Goal: Transaction & Acquisition: Purchase product/service

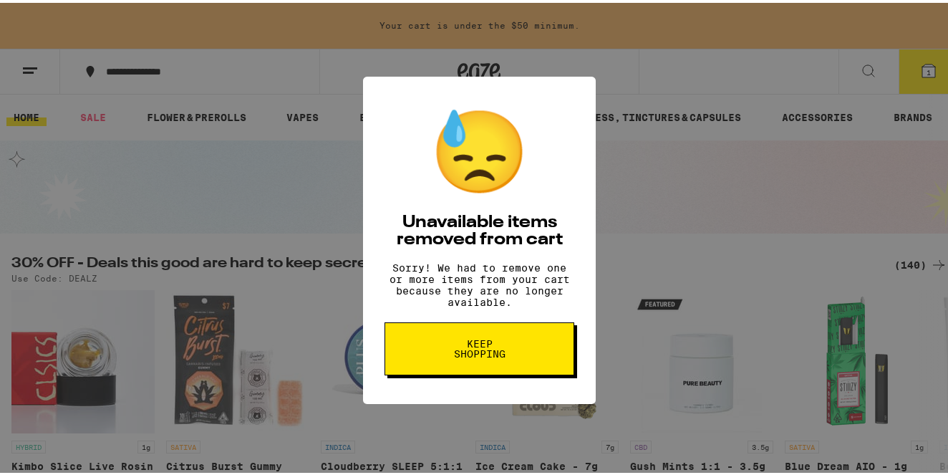
click at [468, 356] on span "Keep Shopping" at bounding box center [480, 346] width 74 height 20
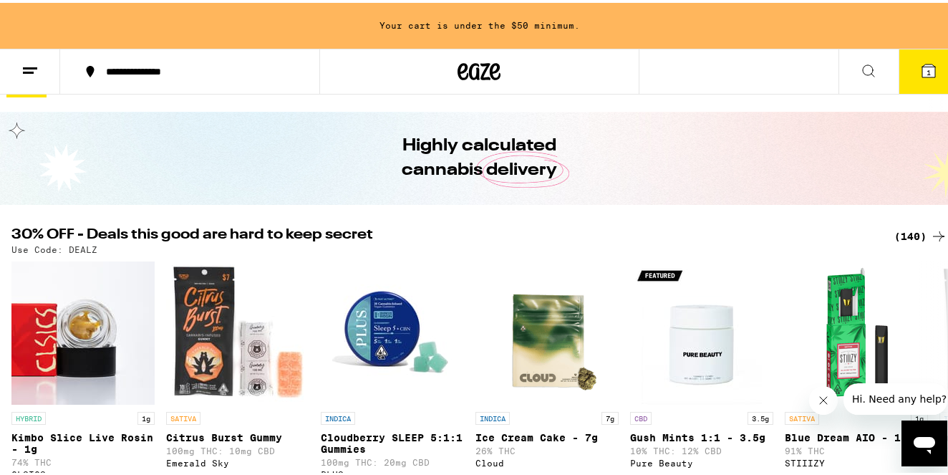
scroll to position [15, 0]
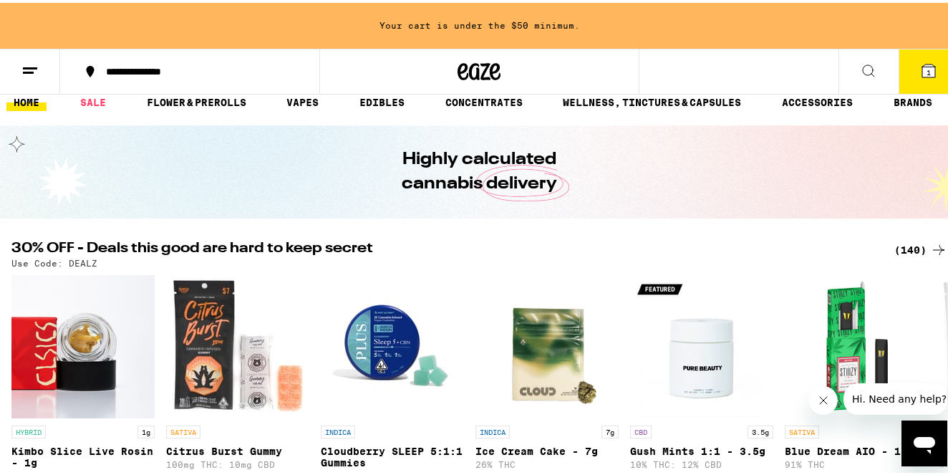
click at [912, 252] on div "(140)" at bounding box center [921, 247] width 53 height 17
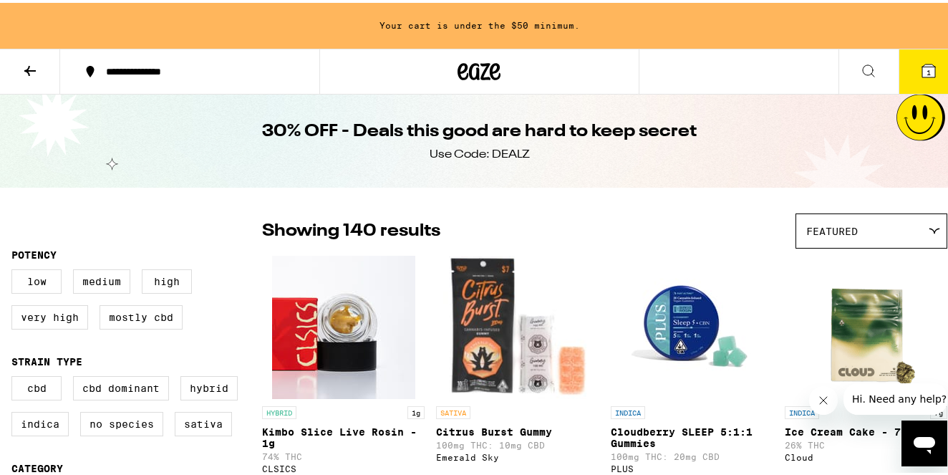
click at [36, 72] on icon at bounding box center [29, 67] width 17 height 17
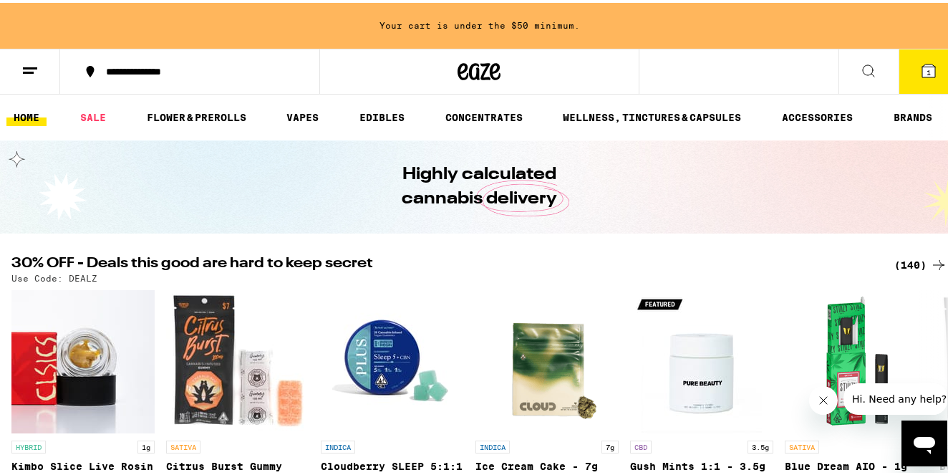
click at [866, 57] on button at bounding box center [869, 69] width 60 height 45
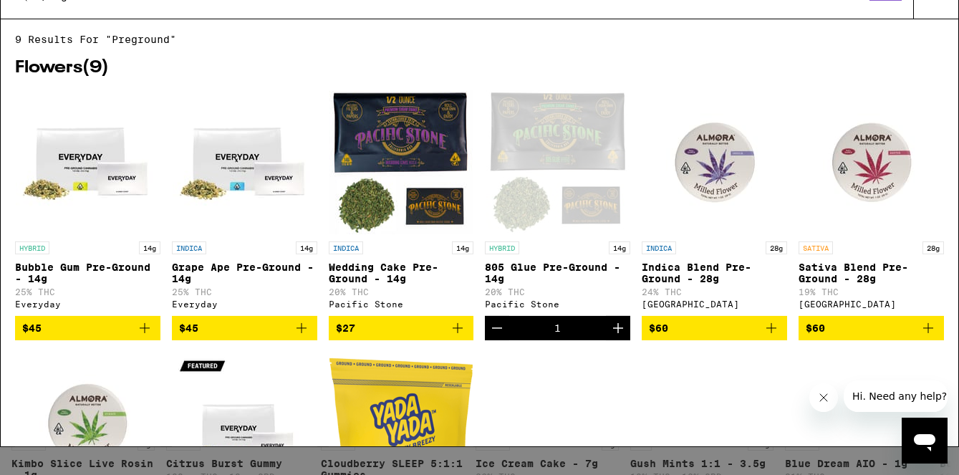
type input "preground"
click at [492, 365] on icon "Decrement" at bounding box center [496, 355] width 17 height 17
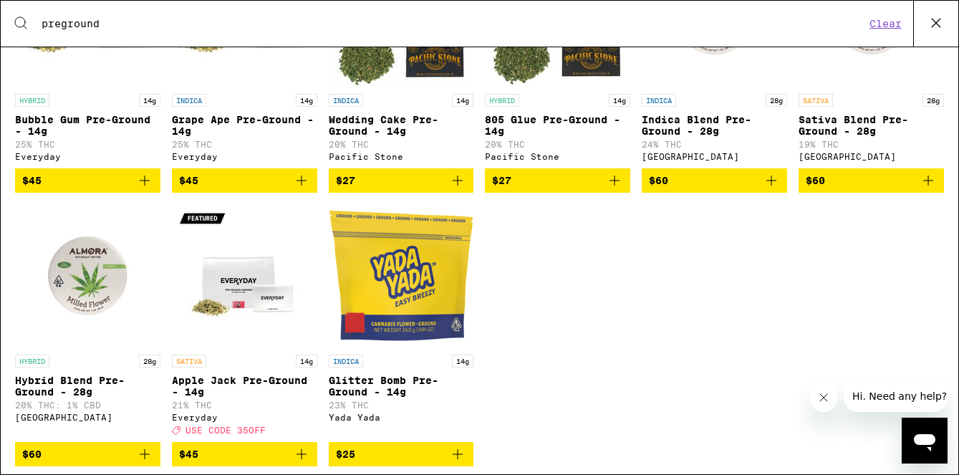
scroll to position [217, 0]
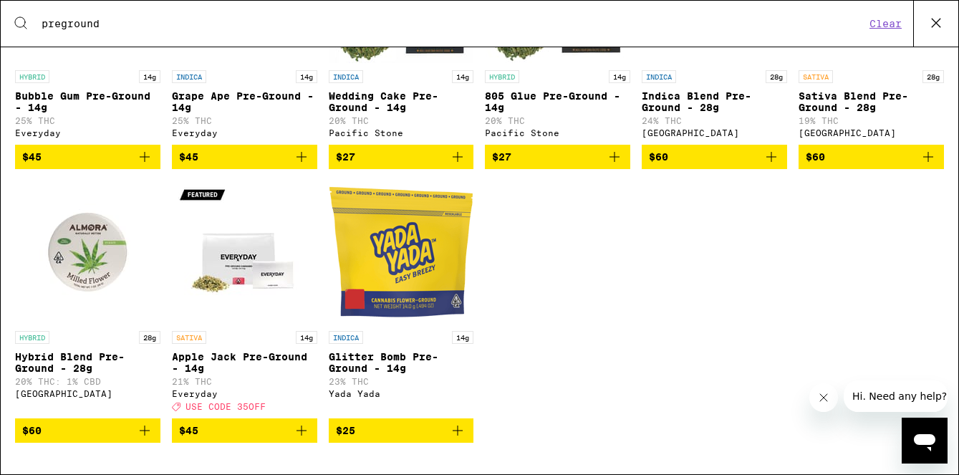
click at [147, 432] on icon "Add to bag" at bounding box center [144, 430] width 17 height 17
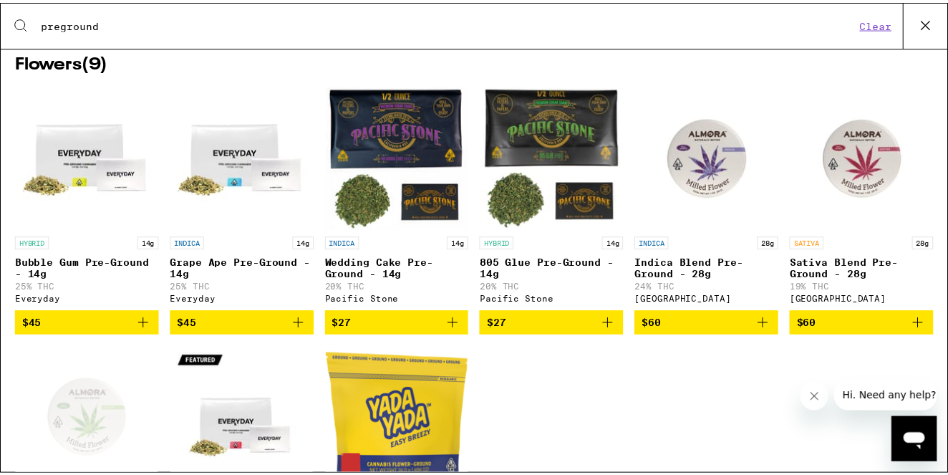
scroll to position [0, 0]
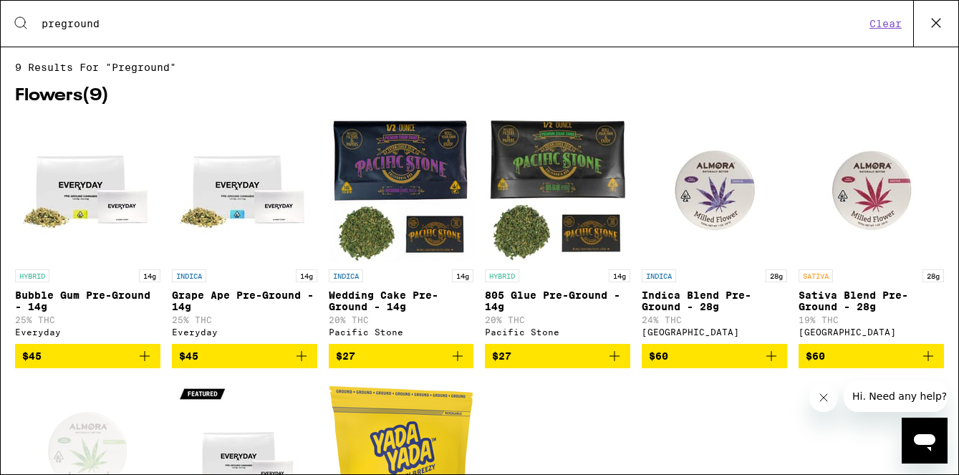
click at [945, 24] on icon at bounding box center [935, 22] width 21 height 21
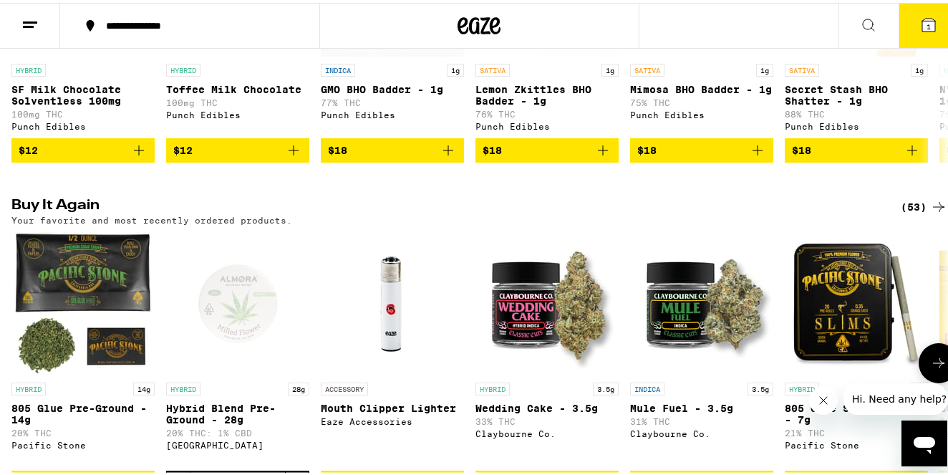
scroll to position [1140, 0]
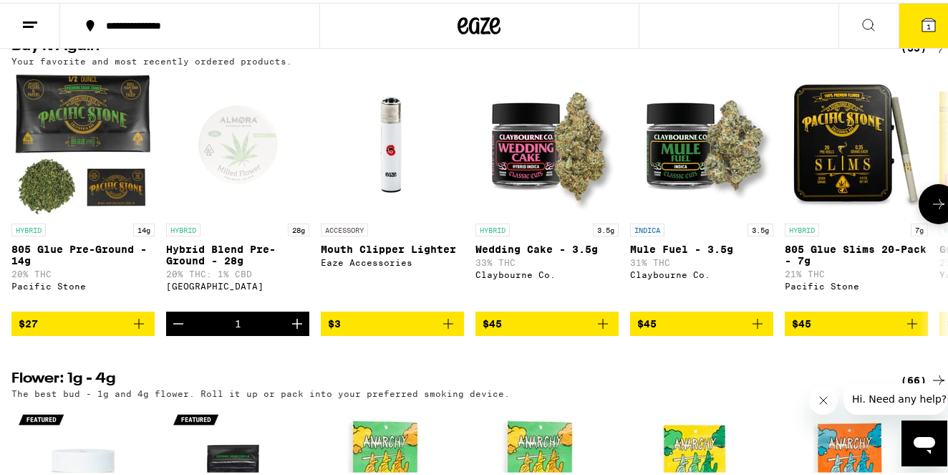
click at [450, 329] on icon "Add to bag" at bounding box center [448, 320] width 17 height 17
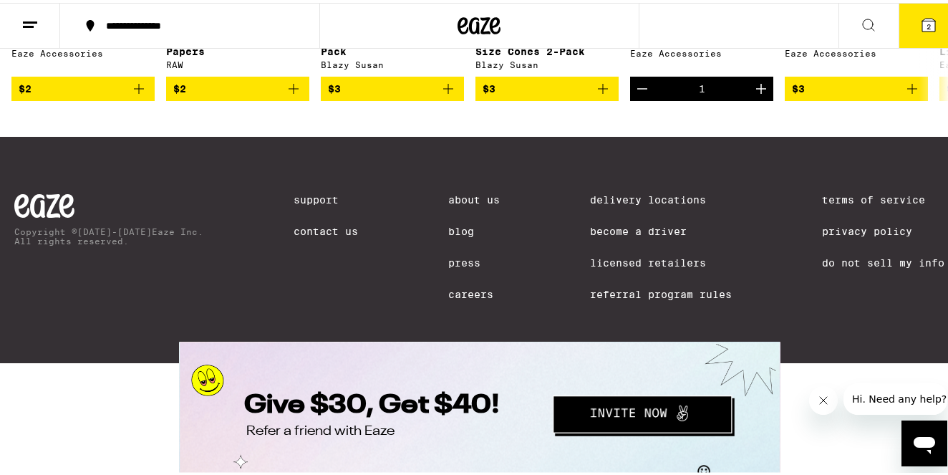
scroll to position [6536, 0]
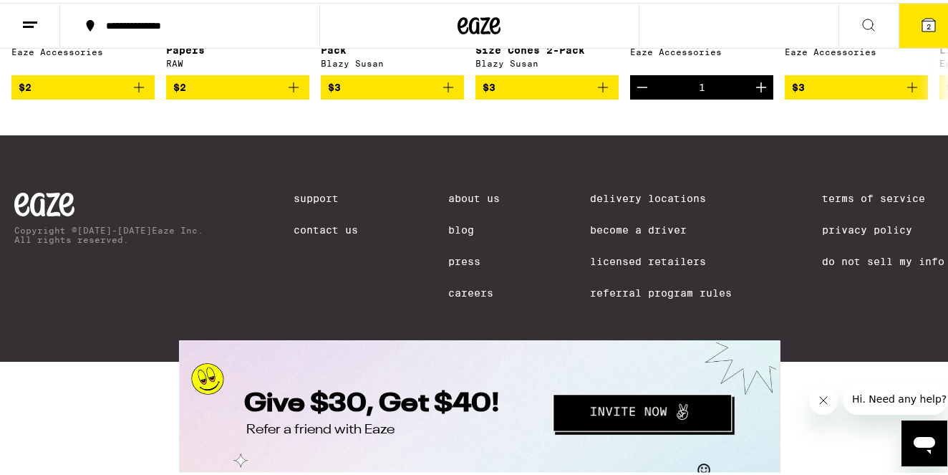
click at [913, 90] on icon "Add to bag" at bounding box center [912, 85] width 10 height 10
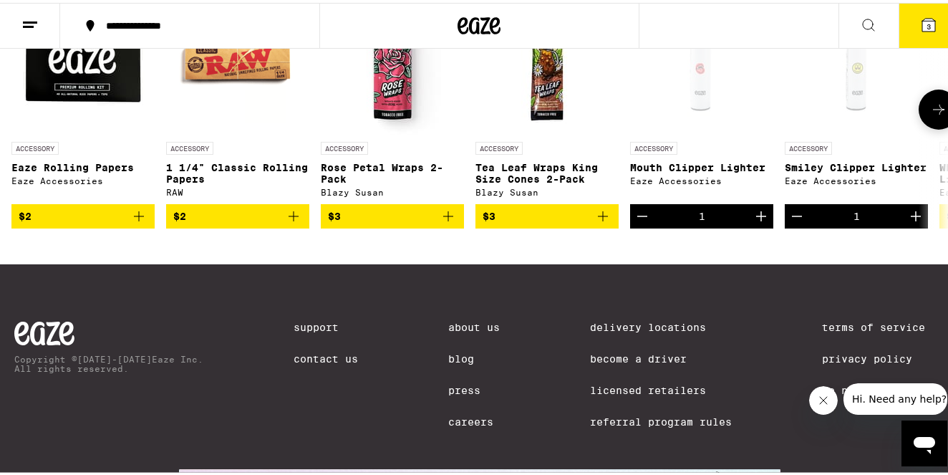
scroll to position [6405, 0]
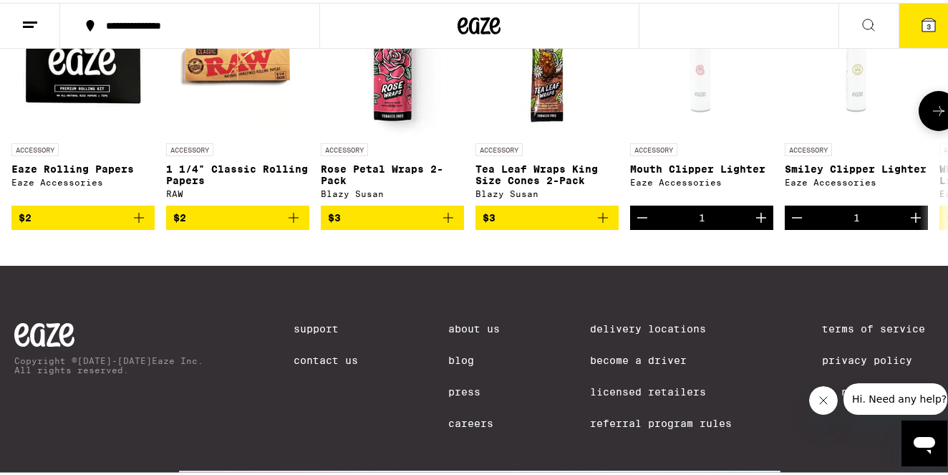
click at [930, 117] on icon at bounding box center [938, 108] width 17 height 17
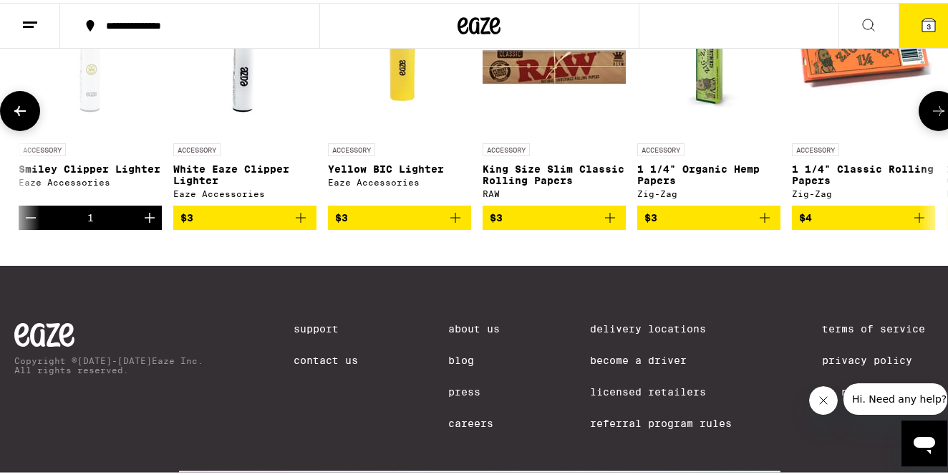
scroll to position [0, 769]
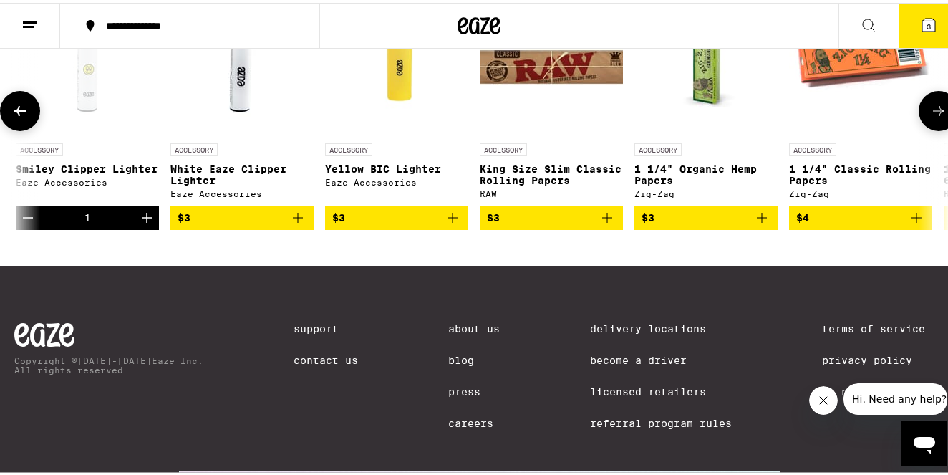
click at [930, 117] on icon at bounding box center [938, 108] width 17 height 17
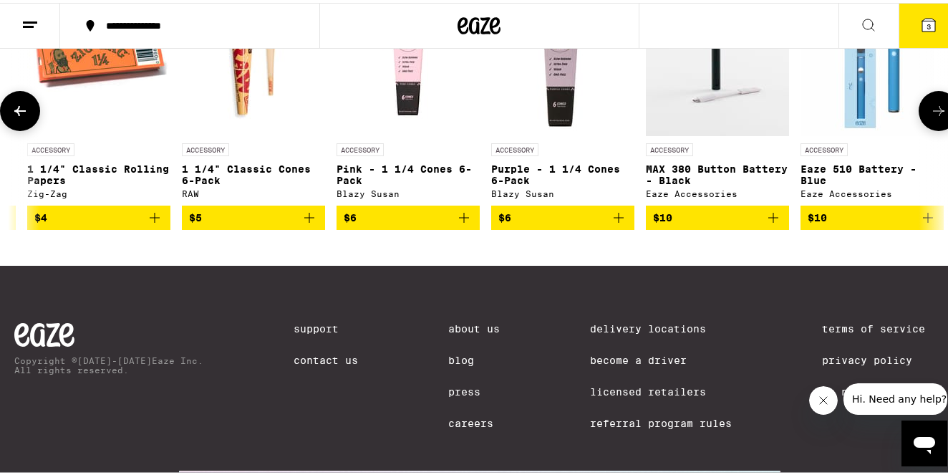
scroll to position [0, 1538]
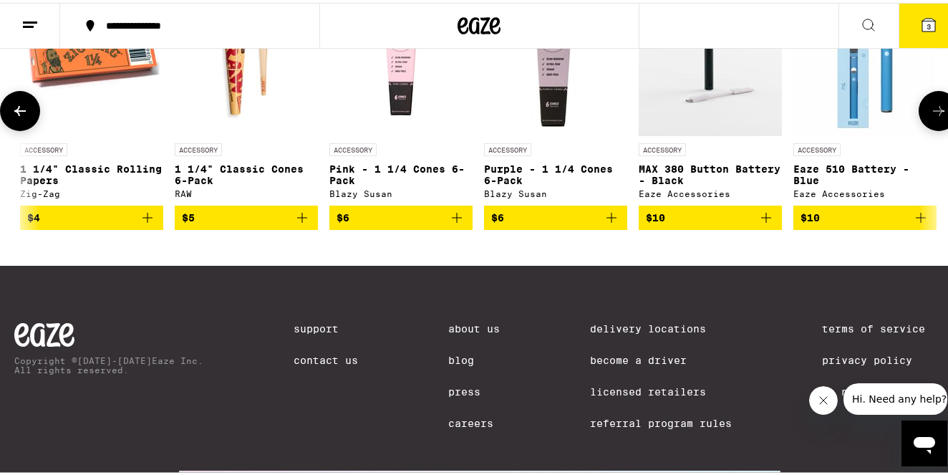
click at [930, 117] on icon at bounding box center [938, 108] width 17 height 17
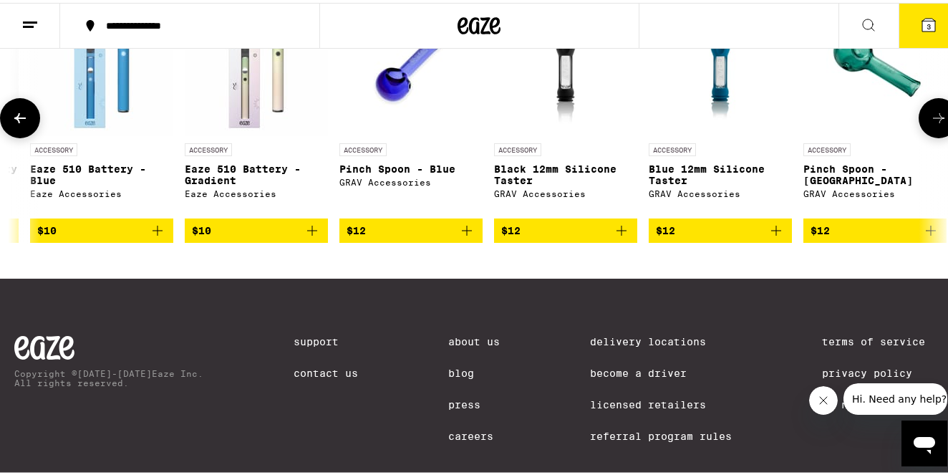
scroll to position [0, 2308]
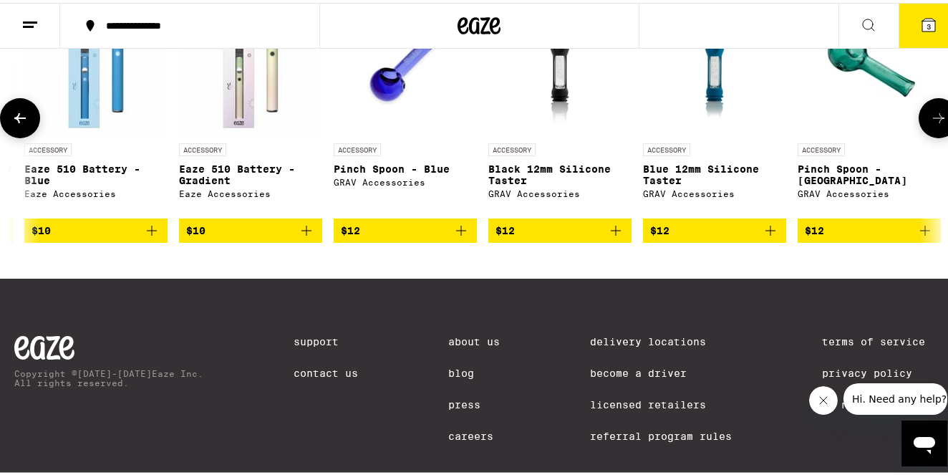
click at [928, 135] on button at bounding box center [939, 115] width 40 height 40
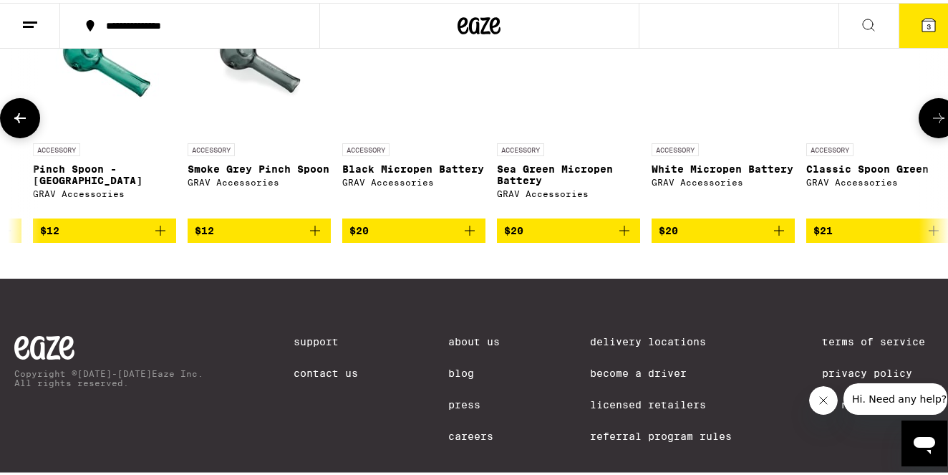
scroll to position [0, 3077]
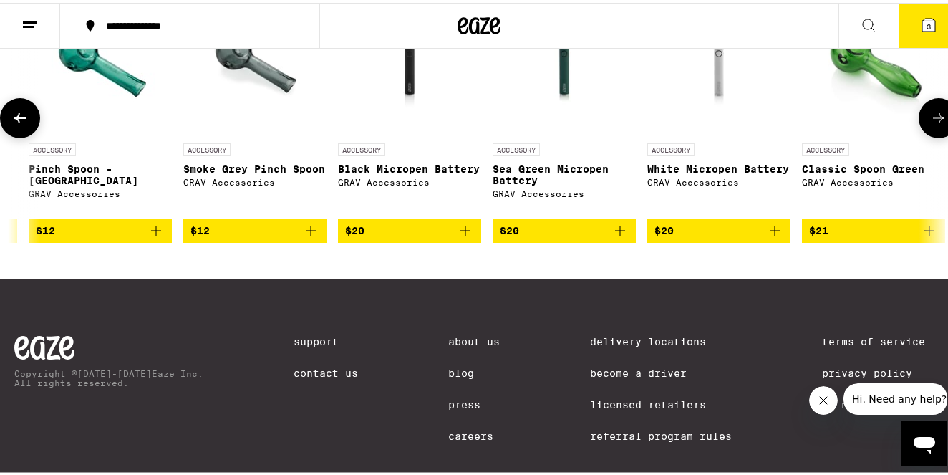
click at [925, 135] on button at bounding box center [939, 115] width 40 height 40
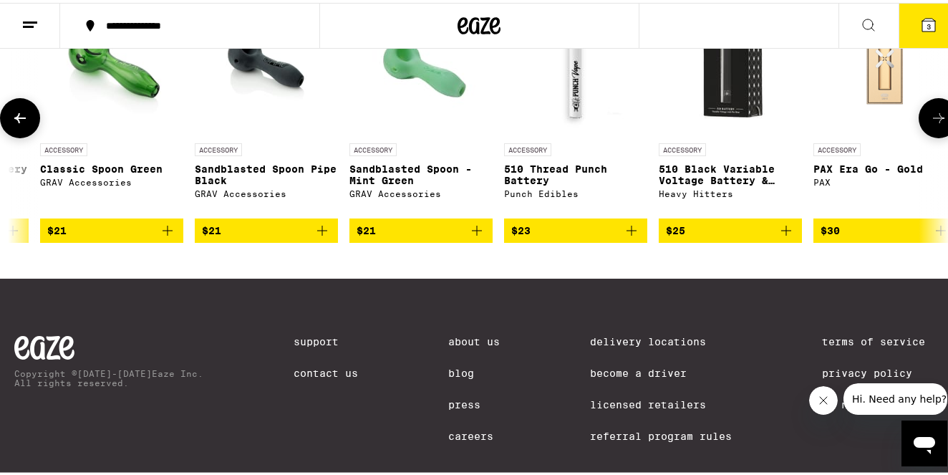
scroll to position [0, 3846]
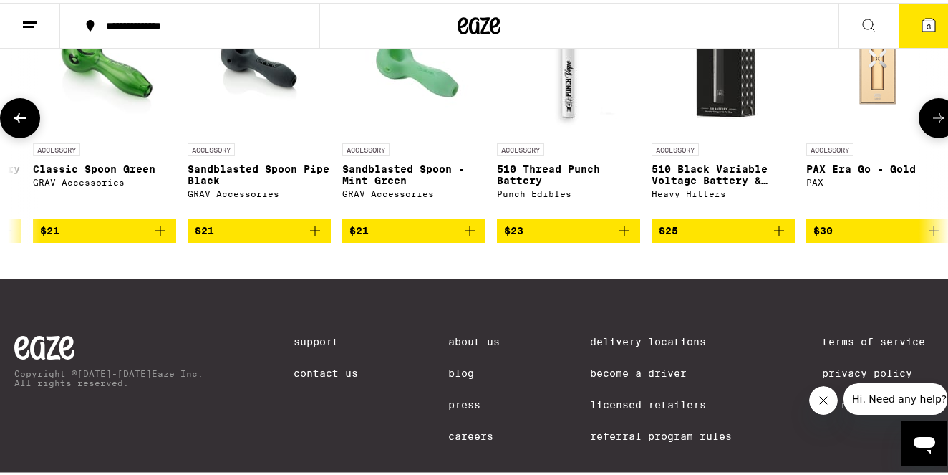
click at [925, 135] on button at bounding box center [939, 115] width 40 height 40
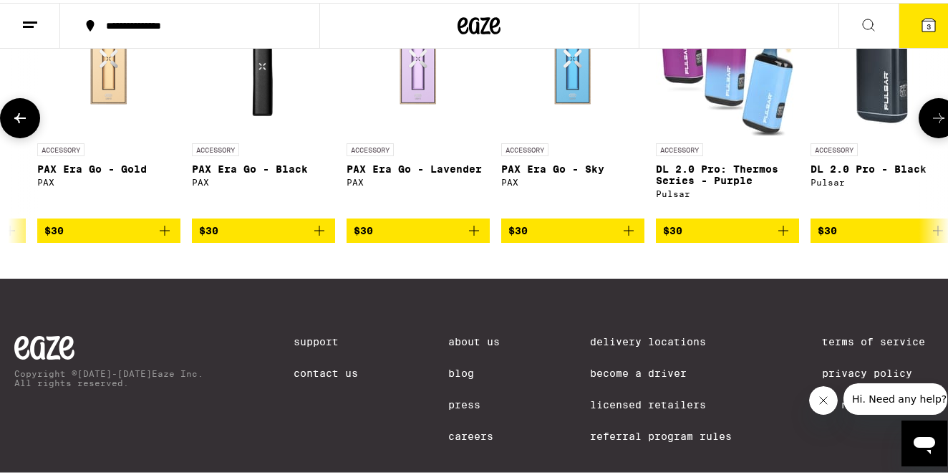
click at [925, 135] on button at bounding box center [939, 115] width 40 height 40
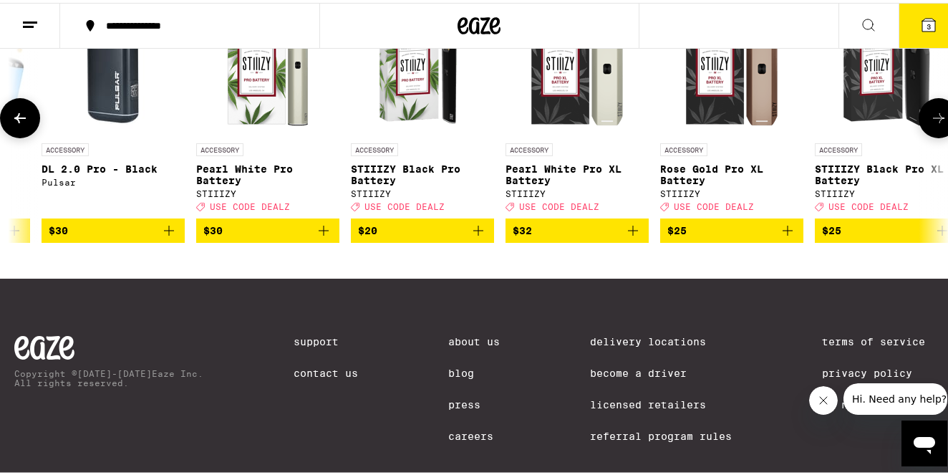
click at [925, 135] on button at bounding box center [939, 115] width 40 height 40
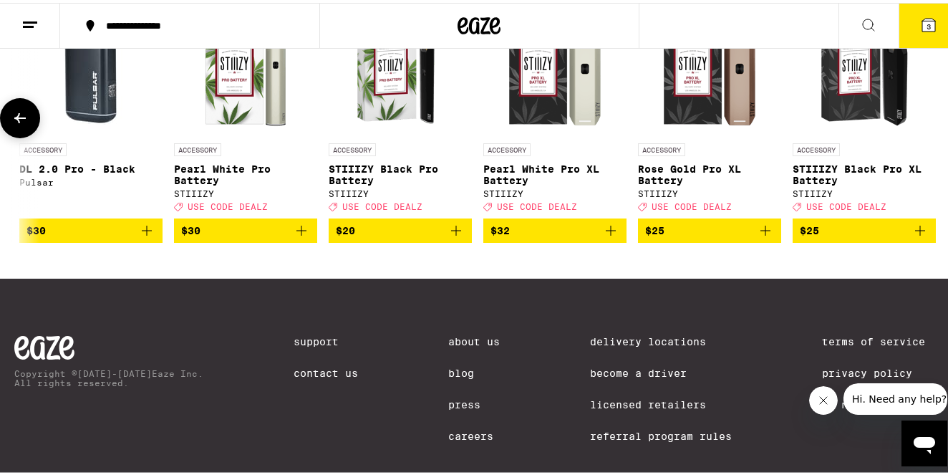
click at [23, 135] on button at bounding box center [20, 115] width 40 height 40
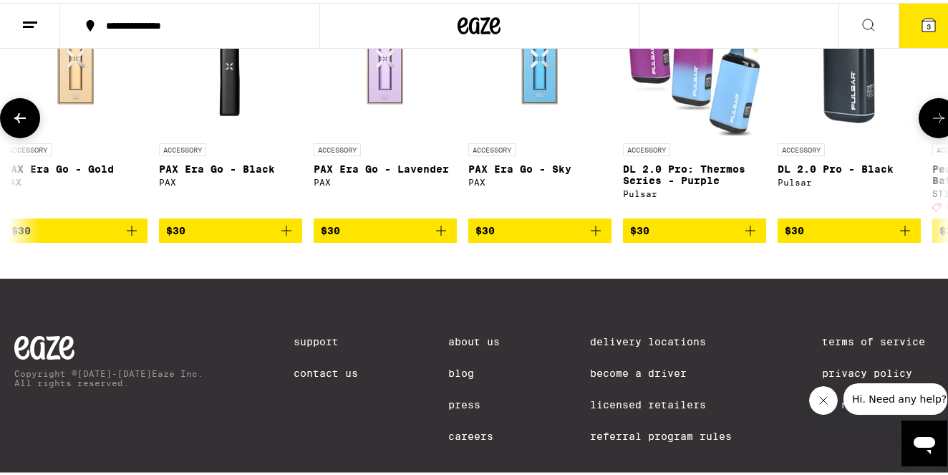
click at [23, 135] on button at bounding box center [20, 115] width 40 height 40
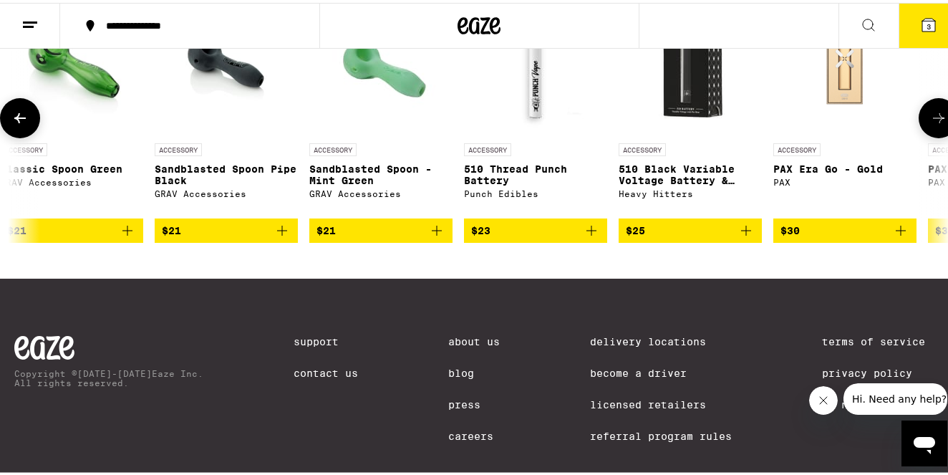
click at [23, 135] on button at bounding box center [20, 115] width 40 height 40
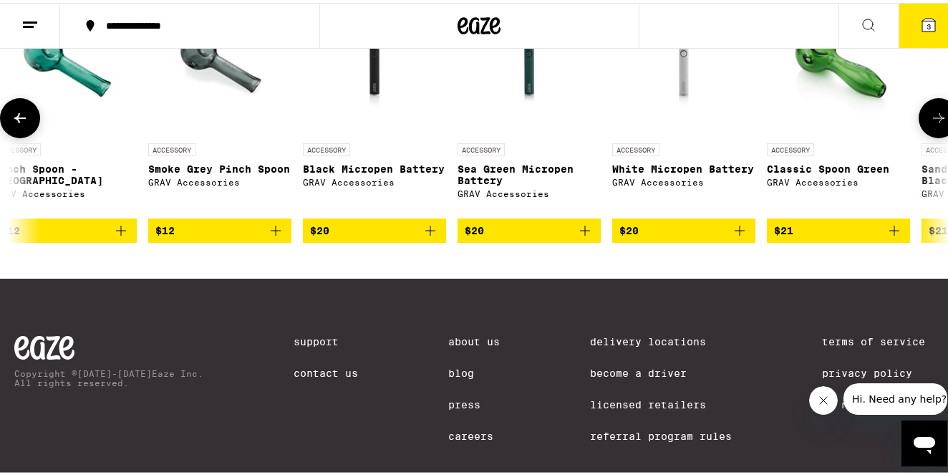
scroll to position [0, 3110]
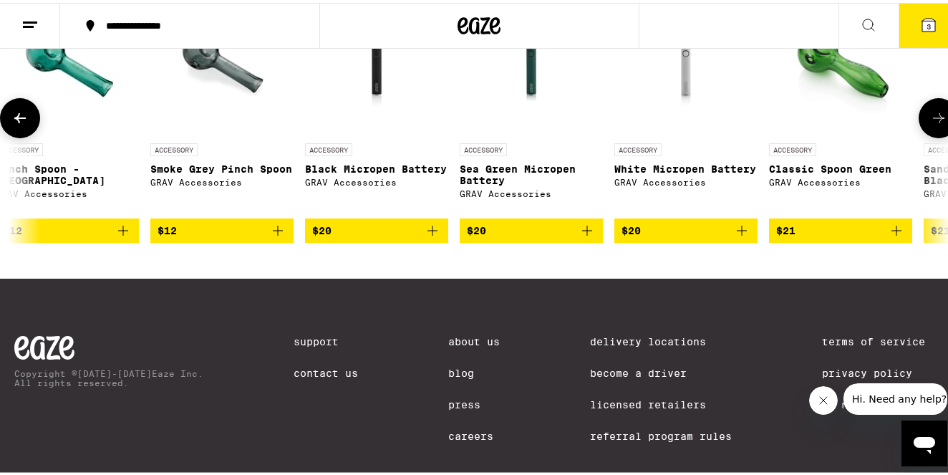
click at [23, 135] on button at bounding box center [20, 115] width 40 height 40
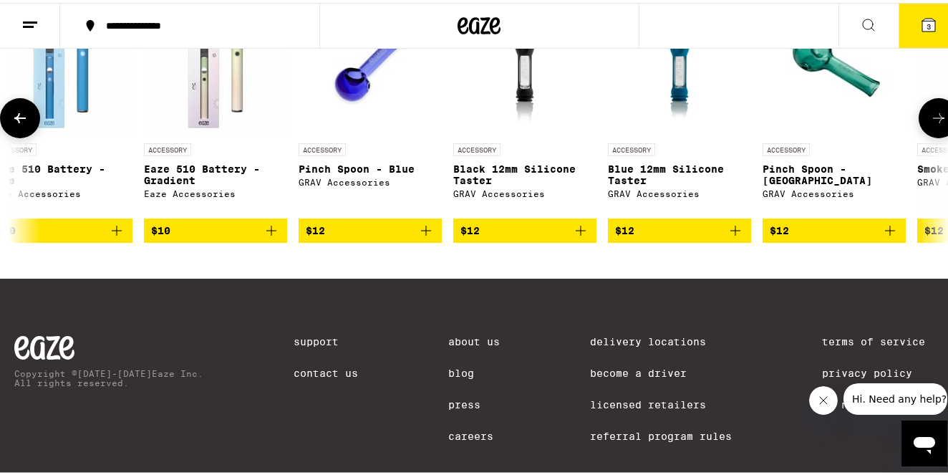
scroll to position [0, 2341]
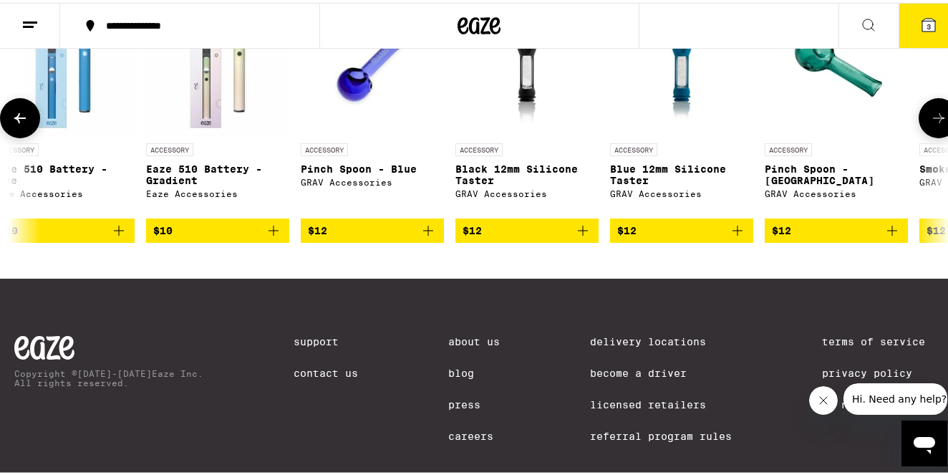
click at [930, 135] on button at bounding box center [939, 115] width 40 height 40
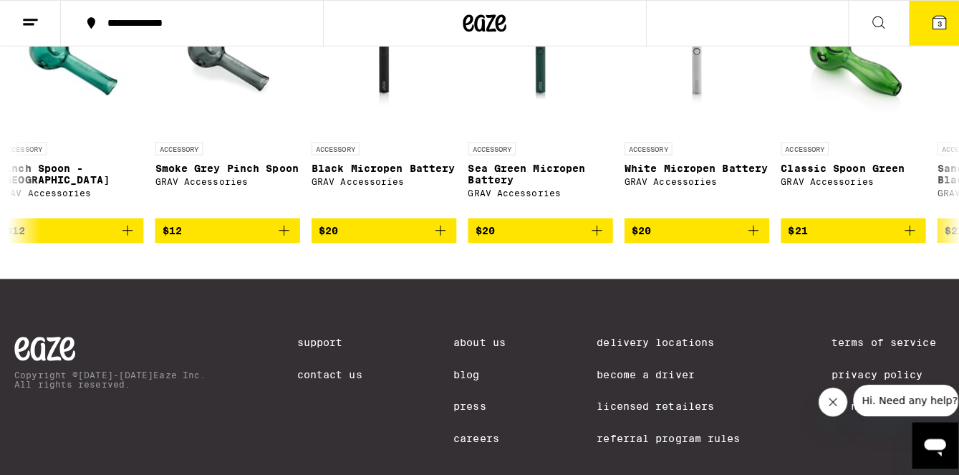
scroll to position [0, 3110]
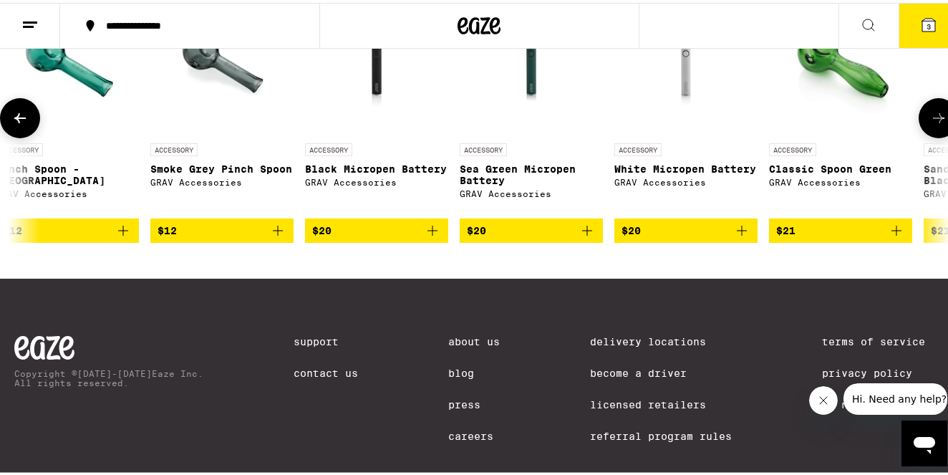
click at [123, 233] on icon "Add to bag" at bounding box center [123, 228] width 10 height 10
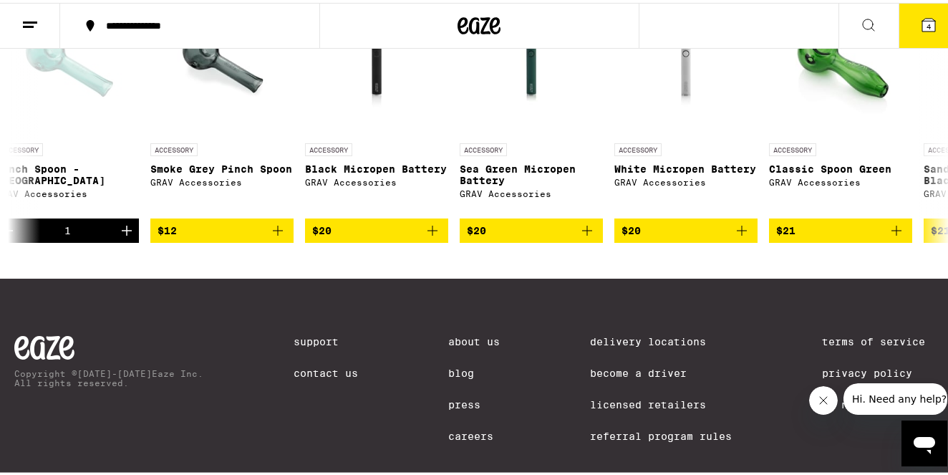
click at [933, 42] on button "4" at bounding box center [929, 23] width 60 height 44
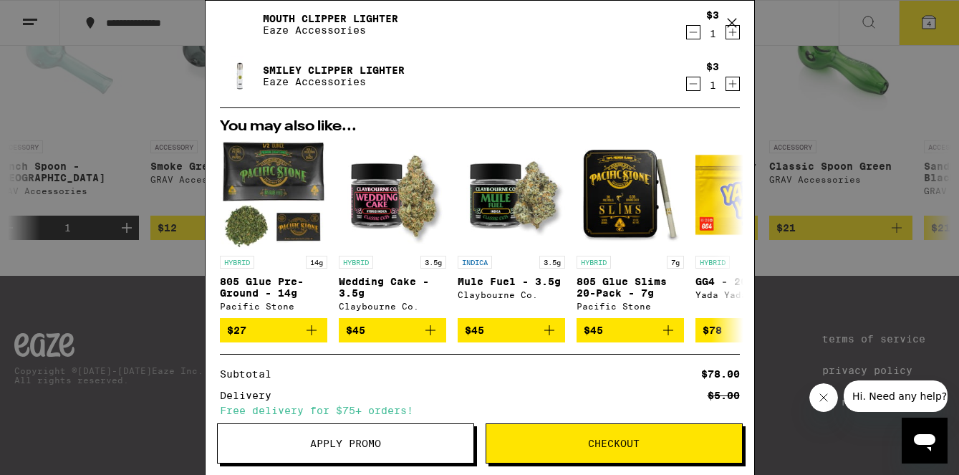
scroll to position [274, 0]
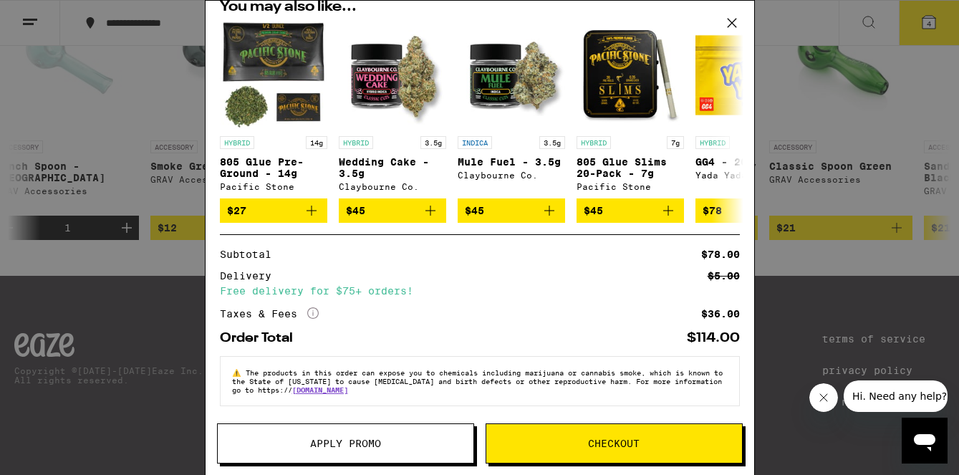
click at [579, 441] on span "Checkout" at bounding box center [614, 443] width 256 height 10
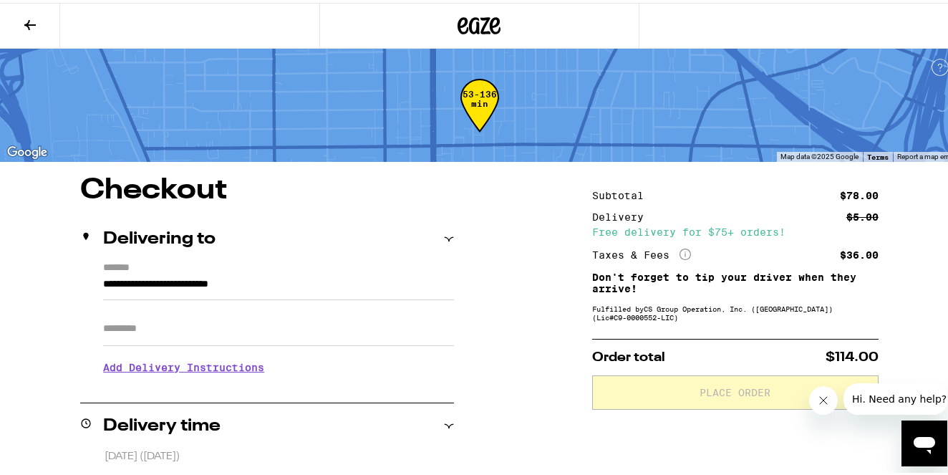
click at [148, 332] on input "Apt/Suite" at bounding box center [278, 326] width 351 height 34
type input "**********"
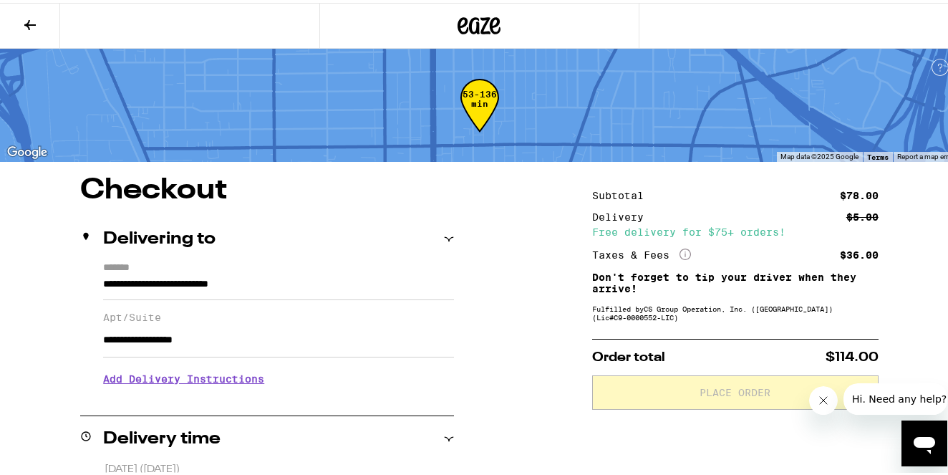
click at [221, 385] on h3 "Add Delivery Instructions" at bounding box center [278, 376] width 351 height 33
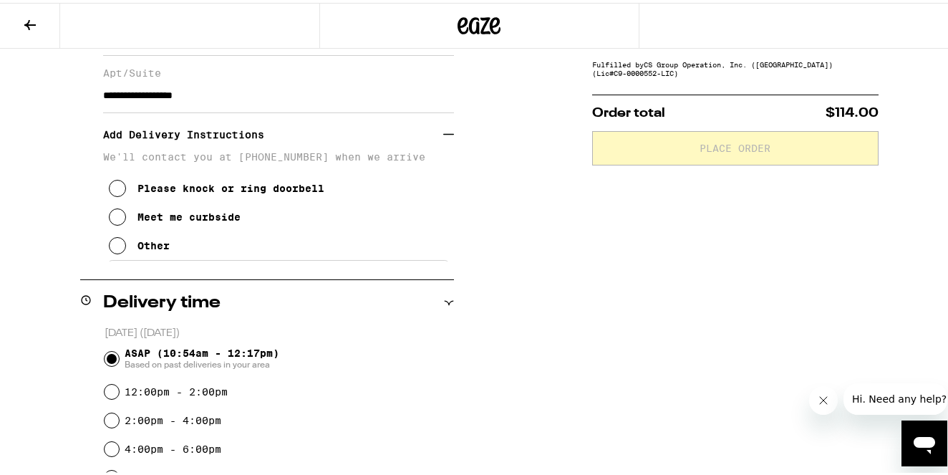
scroll to position [251, 0]
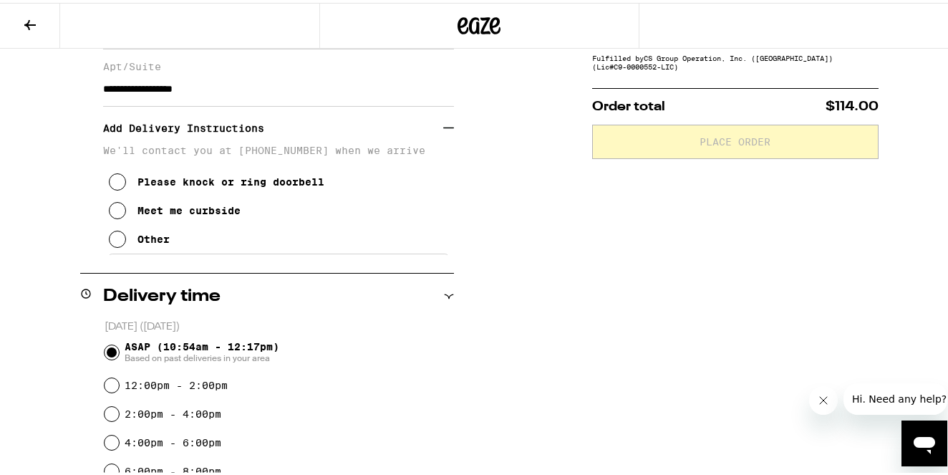
click at [236, 183] on div "Please knock or ring doorbell" at bounding box center [231, 178] width 187 height 11
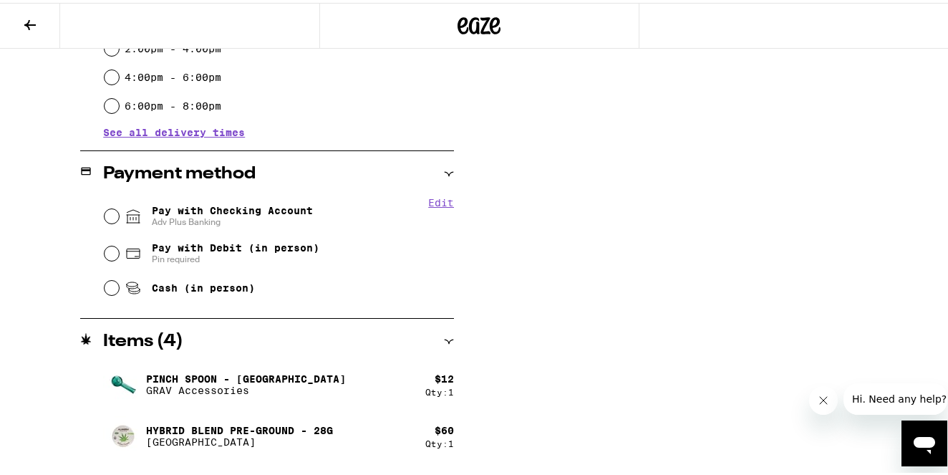
scroll to position [620, 0]
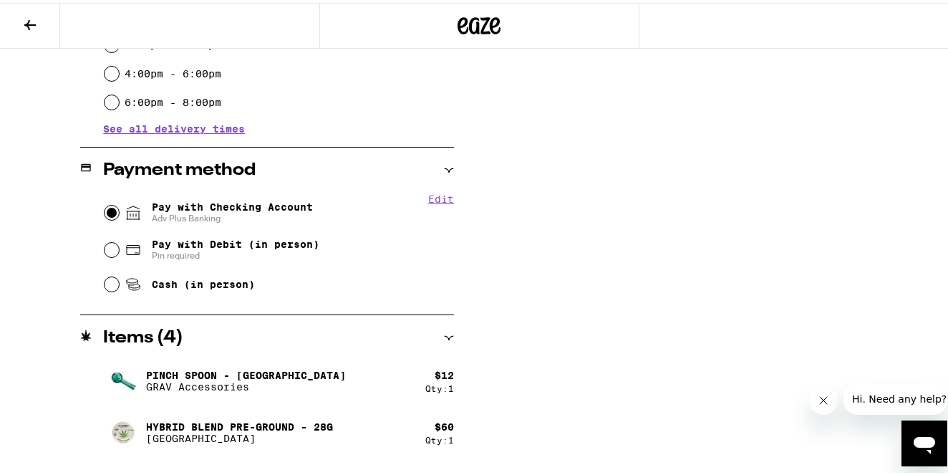
click at [105, 210] on input "Pay with Checking Account Adv Plus Banking" at bounding box center [112, 210] width 14 height 14
radio input "true"
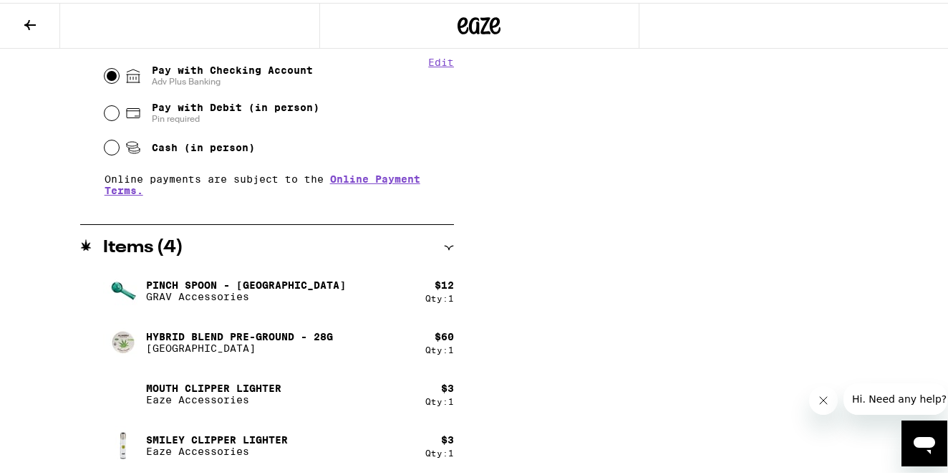
scroll to position [0, 0]
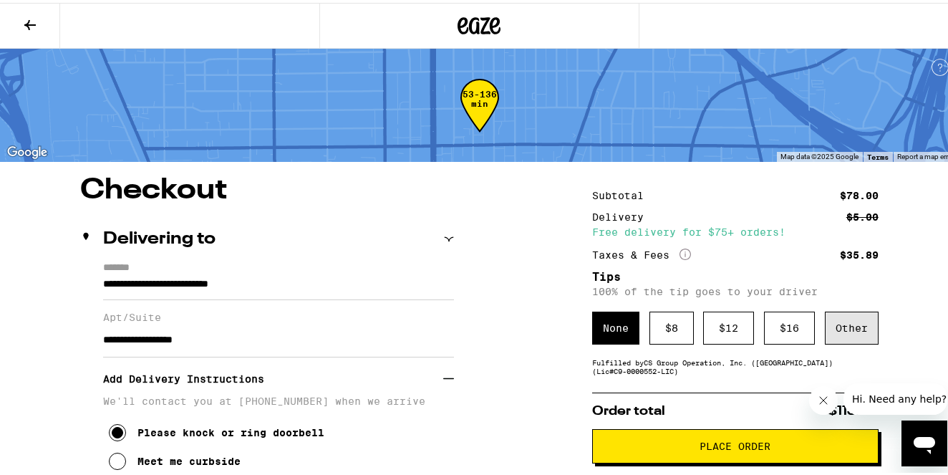
click at [858, 332] on div "Other" at bounding box center [852, 325] width 54 height 33
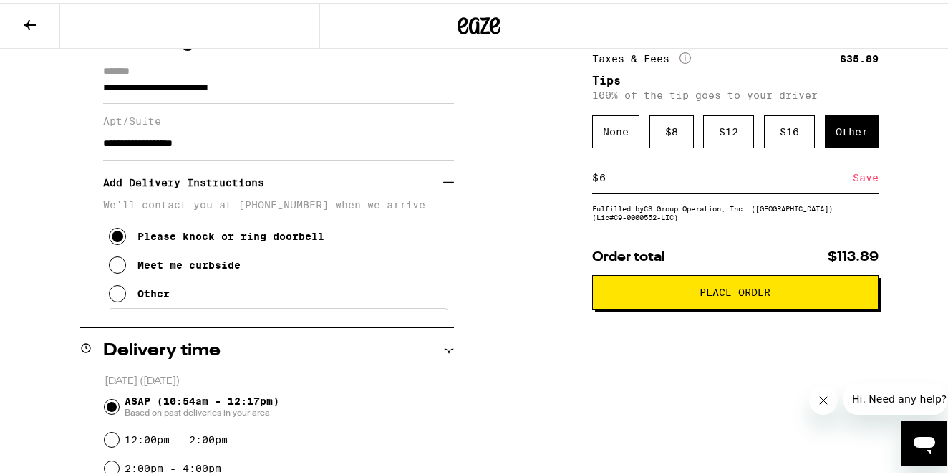
scroll to position [229, 0]
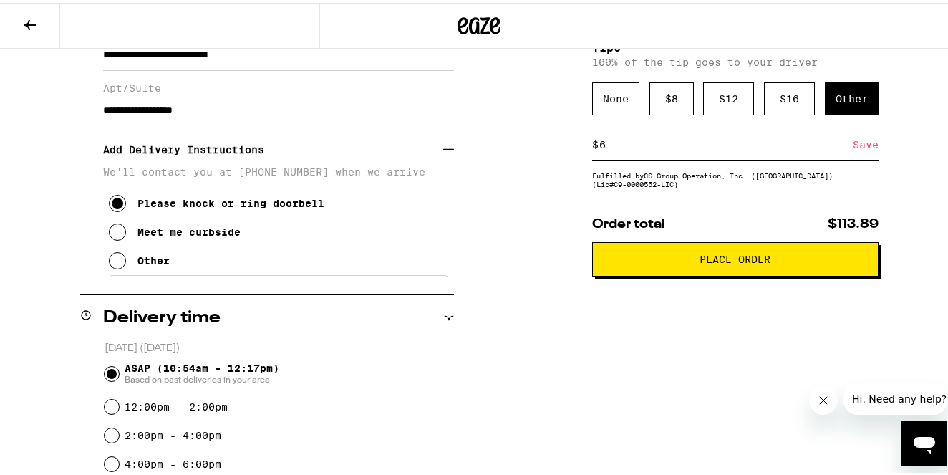
click at [844, 143] on input "6" at bounding box center [726, 141] width 254 height 13
type input "6"
click at [853, 148] on div "Save" at bounding box center [866, 142] width 26 height 32
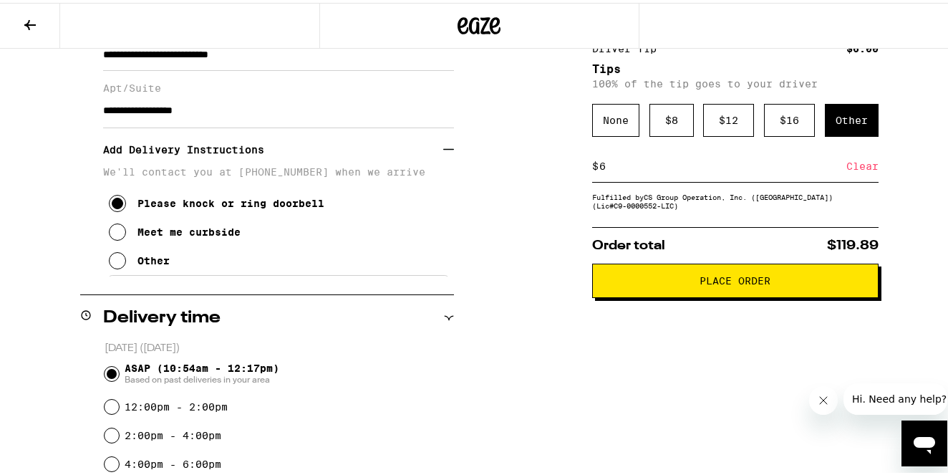
click at [722, 282] on span "Place Order" at bounding box center [735, 278] width 71 height 10
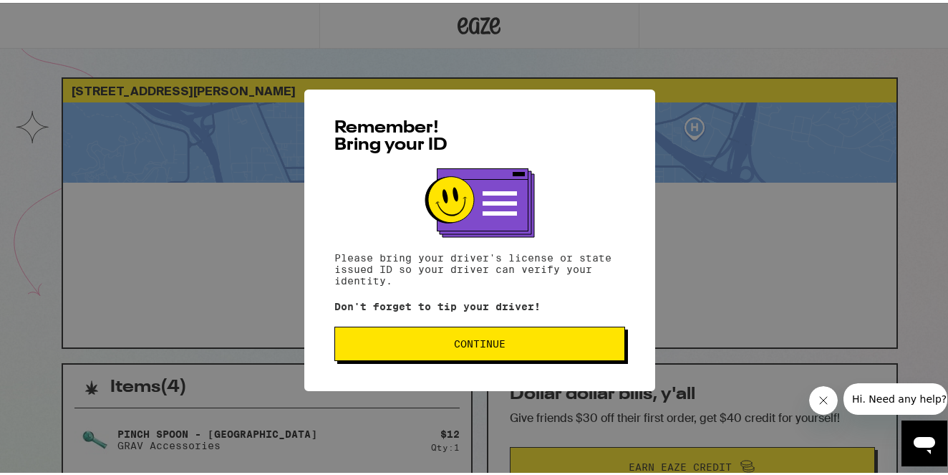
click at [501, 342] on span "Continue" at bounding box center [480, 341] width 266 height 10
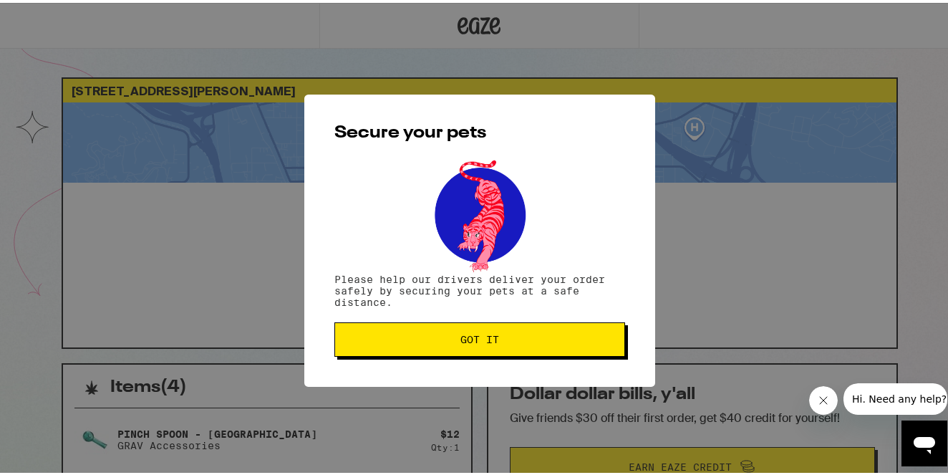
click at [501, 342] on span "Got it" at bounding box center [480, 337] width 266 height 10
